Goal: Information Seeking & Learning: Learn about a topic

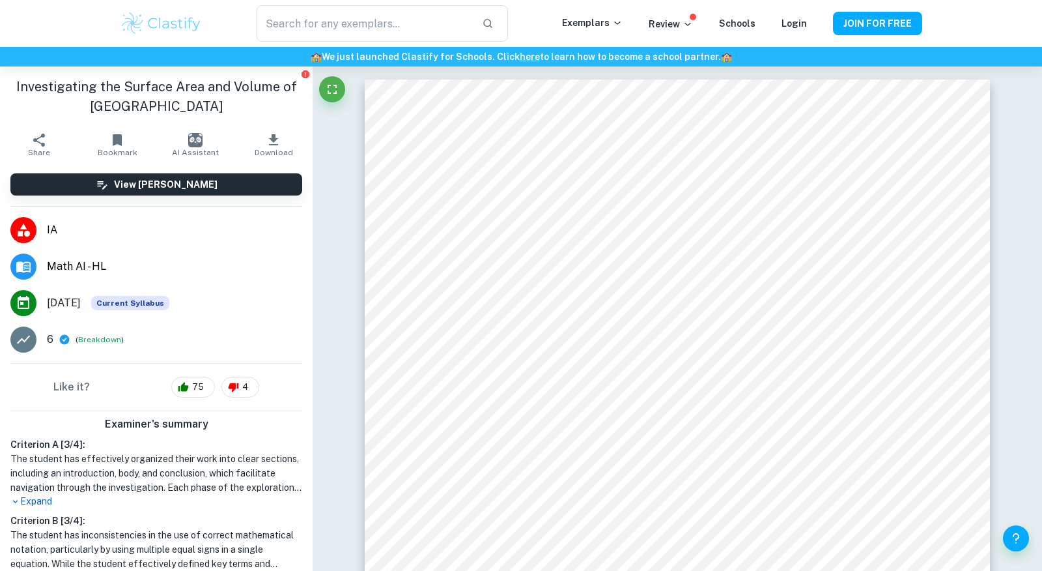
scroll to position [964, 0]
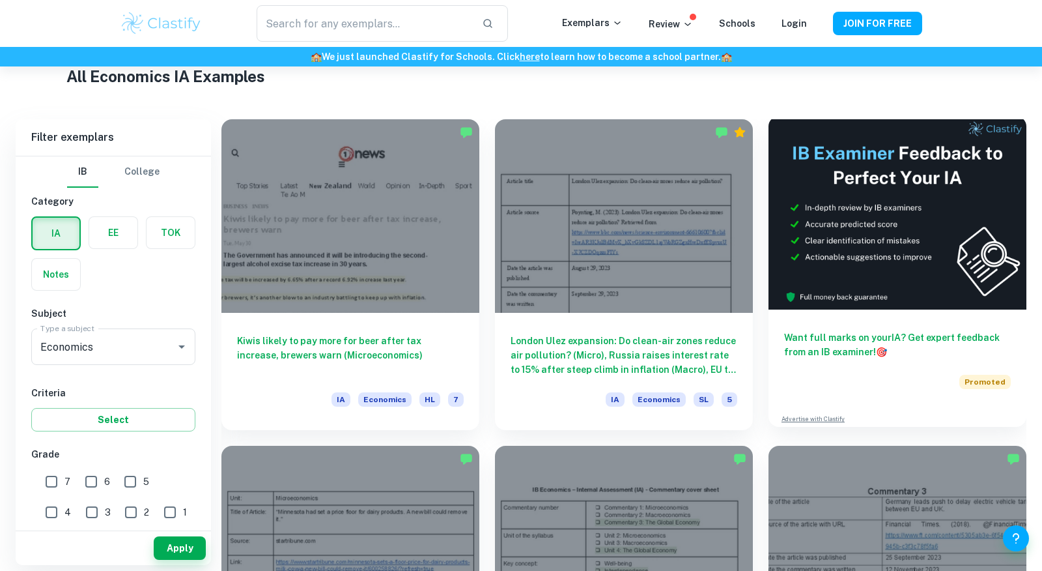
scroll to position [659, 0]
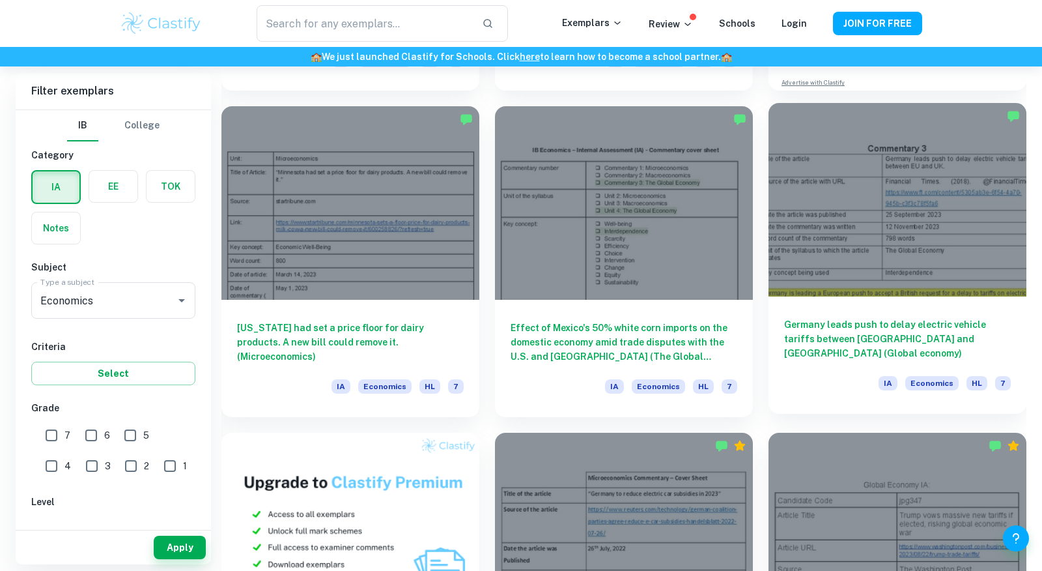
click at [886, 231] on div at bounding box center [898, 199] width 258 height 193
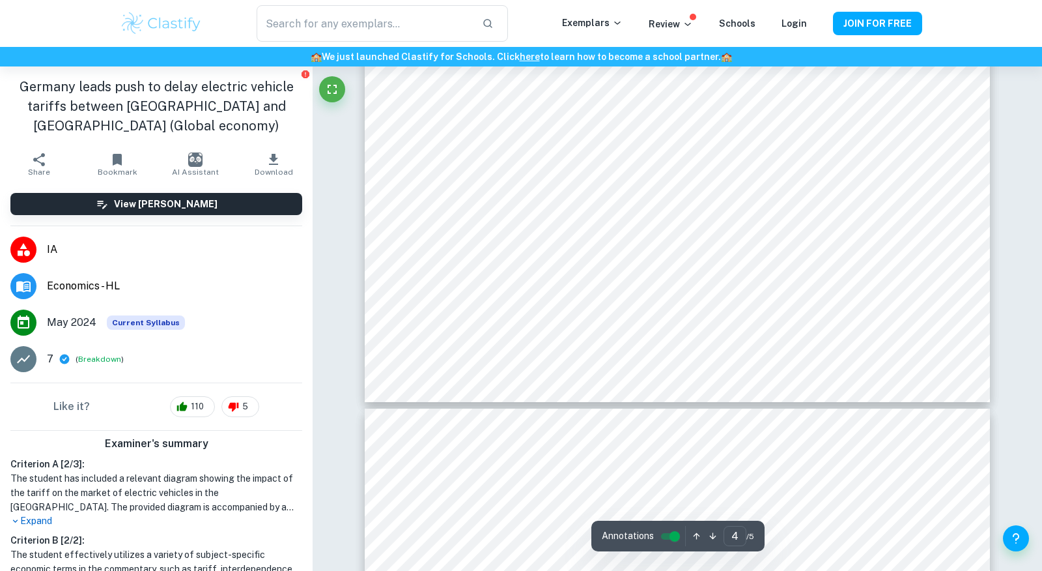
type input "5"
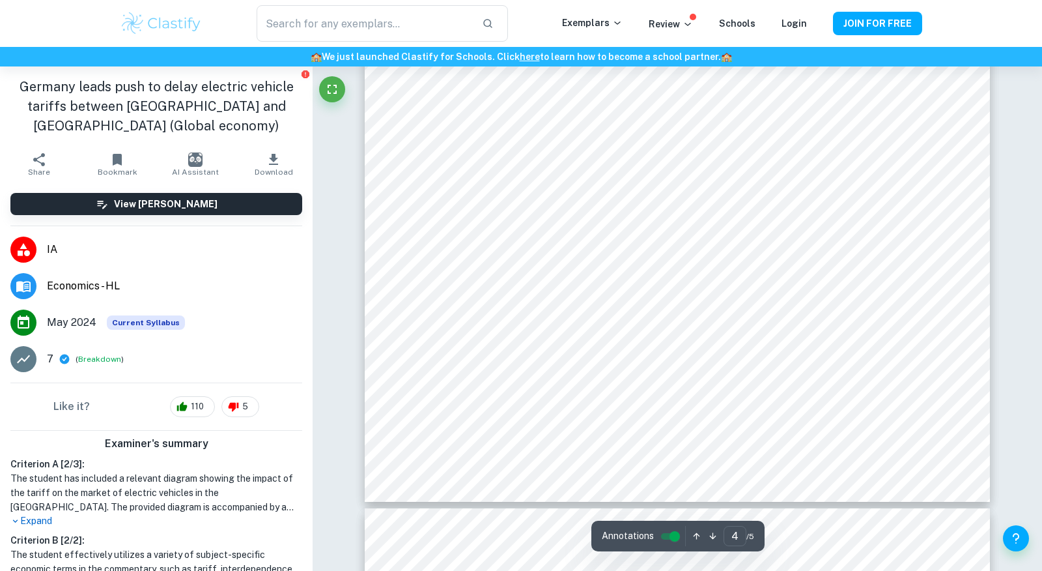
type input "5"
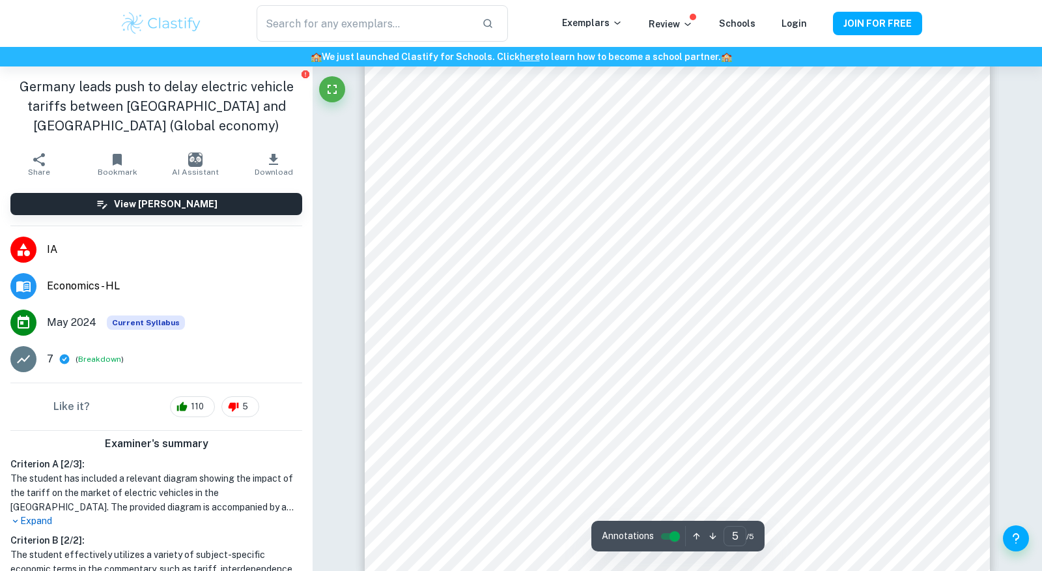
scroll to position [3777, 0]
